Goal: Communication & Community: Answer question/provide support

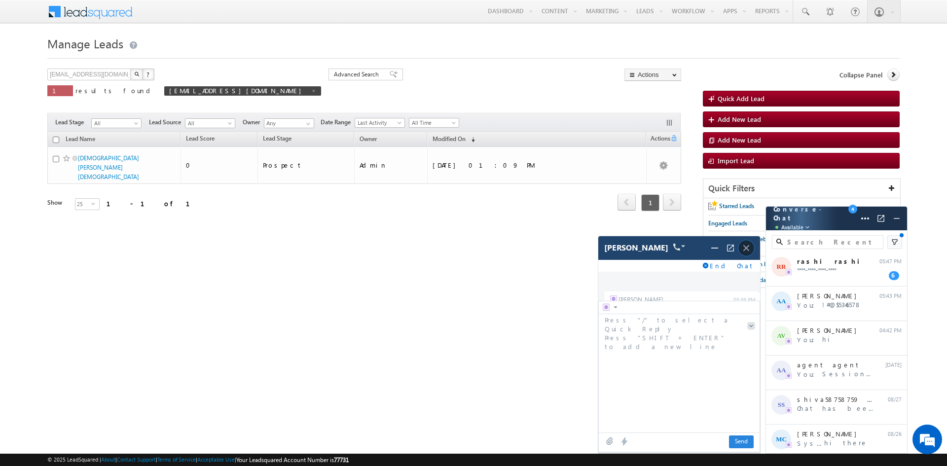
scroll to position [1339, 0]
click at [746, 248] on img at bounding box center [746, 248] width 11 height 11
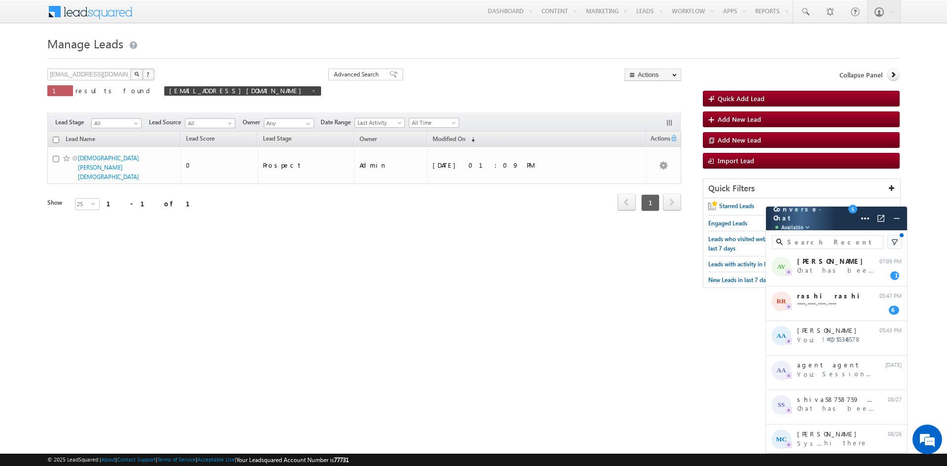
click at [922, 170] on body "Menu Admin [PERSON_NAME] h@ins yncai .com" at bounding box center [473, 149] width 947 height 298
click at [835, 302] on div "RR rashi rashi ****-****-****-**** 05:47 PM 6" at bounding box center [836, 304] width 141 height 35
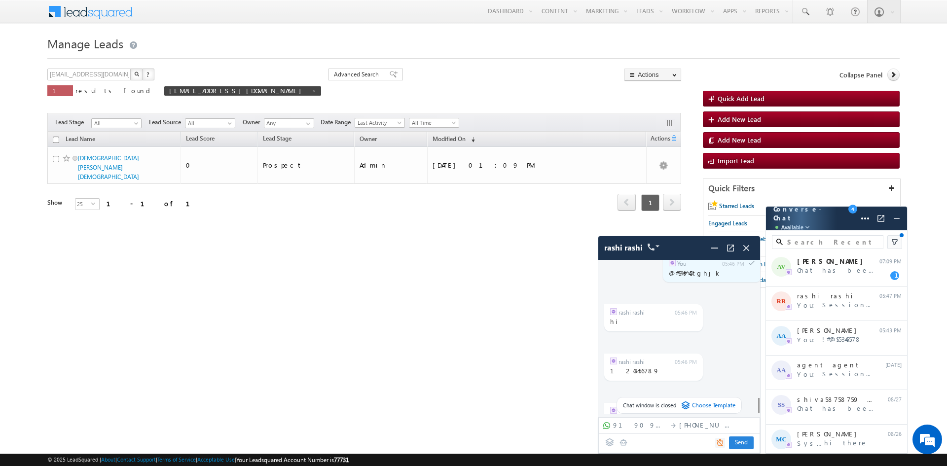
scroll to position [1465, 0]
click at [801, 276] on div "AV [PERSON_NAME] Chat has been transferred 07:09 PM 1" at bounding box center [836, 269] width 141 height 35
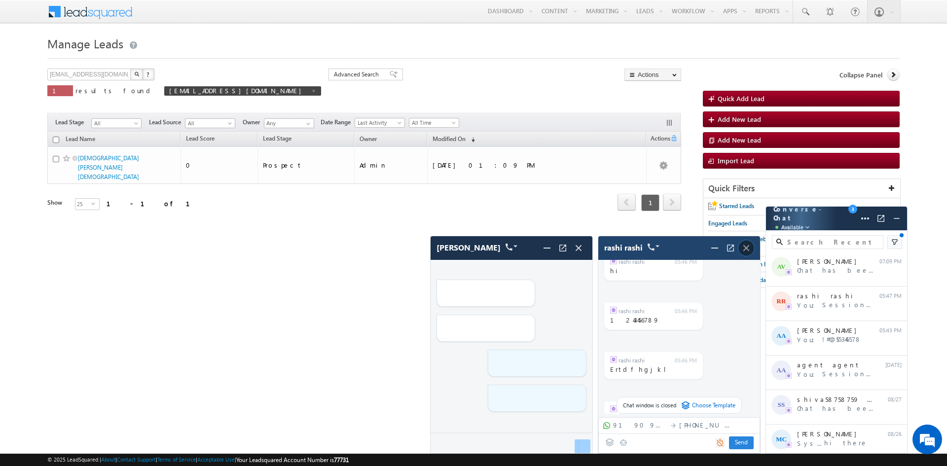
click at [749, 245] on img at bounding box center [746, 248] width 11 height 11
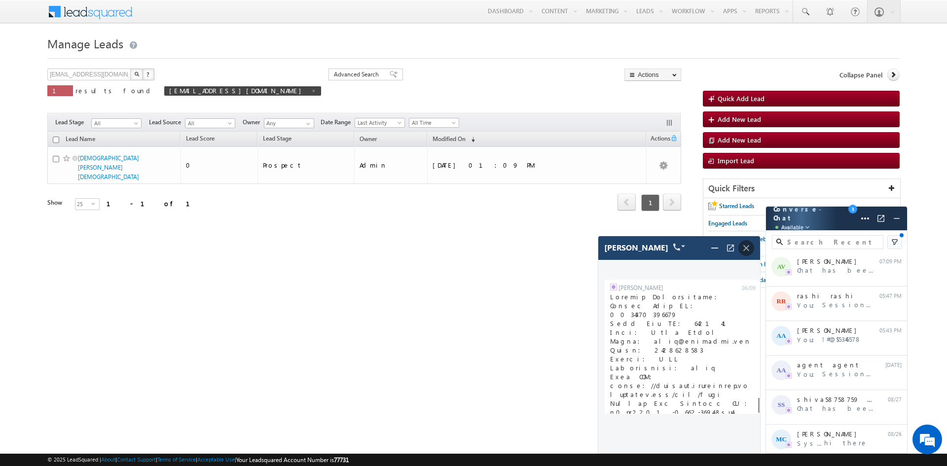
scroll to position [5187, 0]
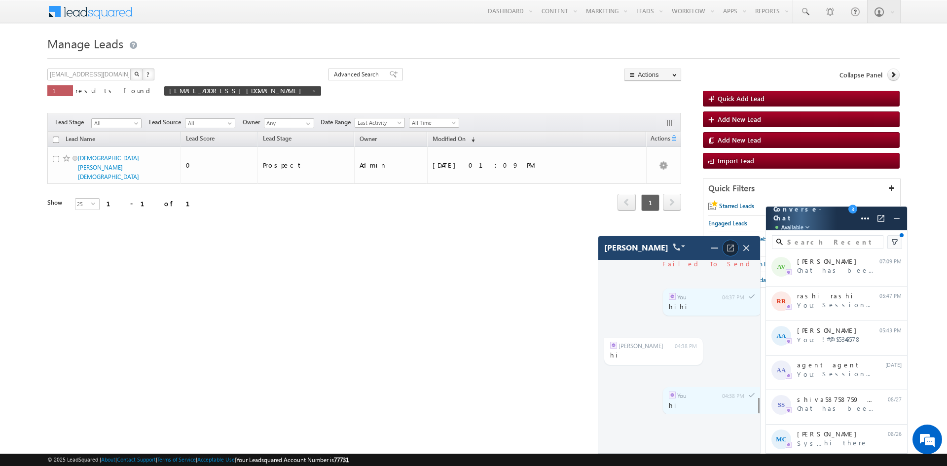
click at [733, 250] on img at bounding box center [731, 248] width 10 height 10
